Goal: Navigation & Orientation: Find specific page/section

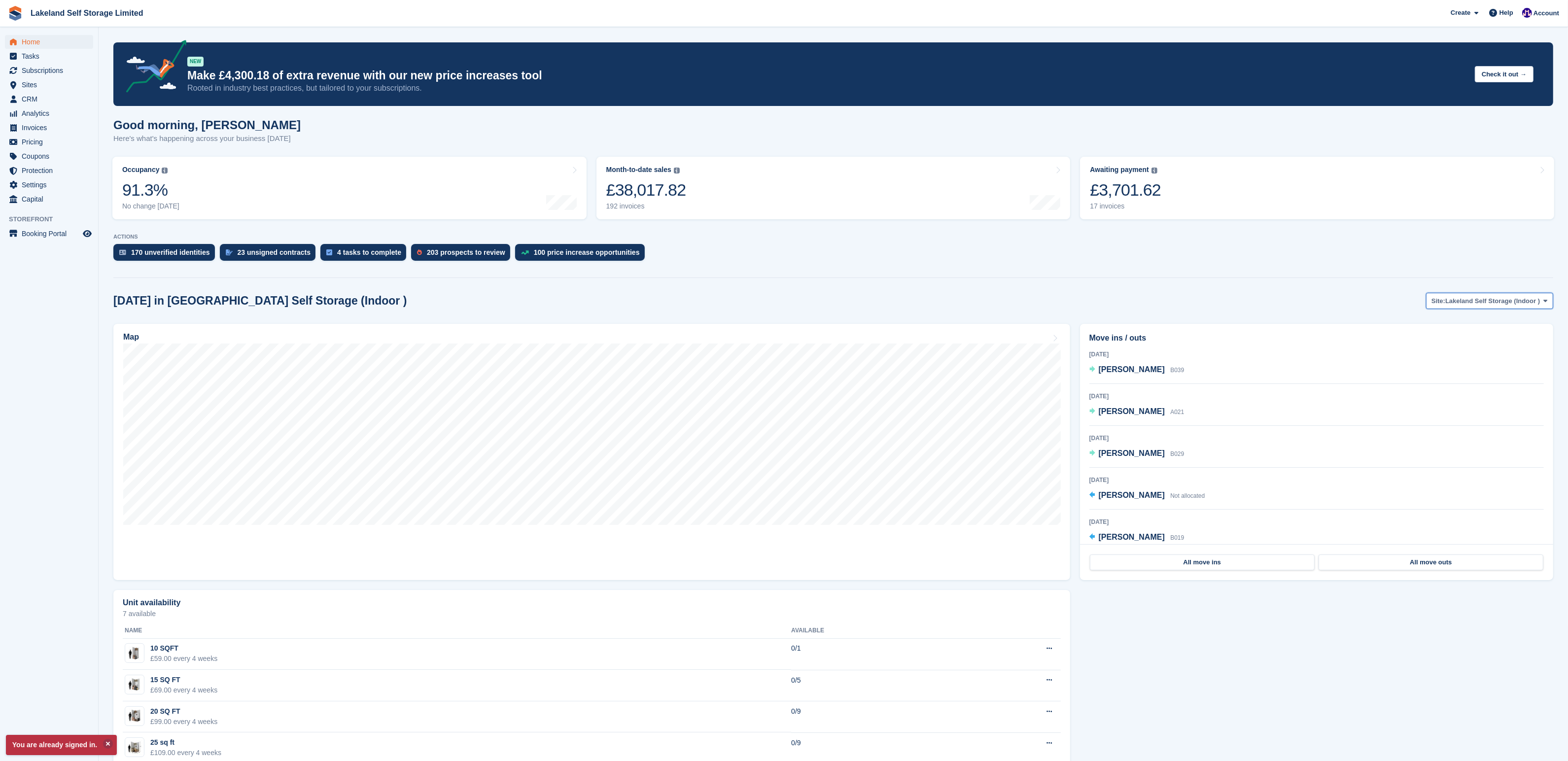
click at [1543, 297] on span at bounding box center [1545, 300] width 8 height 8
click at [1484, 341] on link "Lakeland Self Storage (Outdoor drive up)" at bounding box center [1476, 342] width 147 height 18
